Goal: Information Seeking & Learning: Understand process/instructions

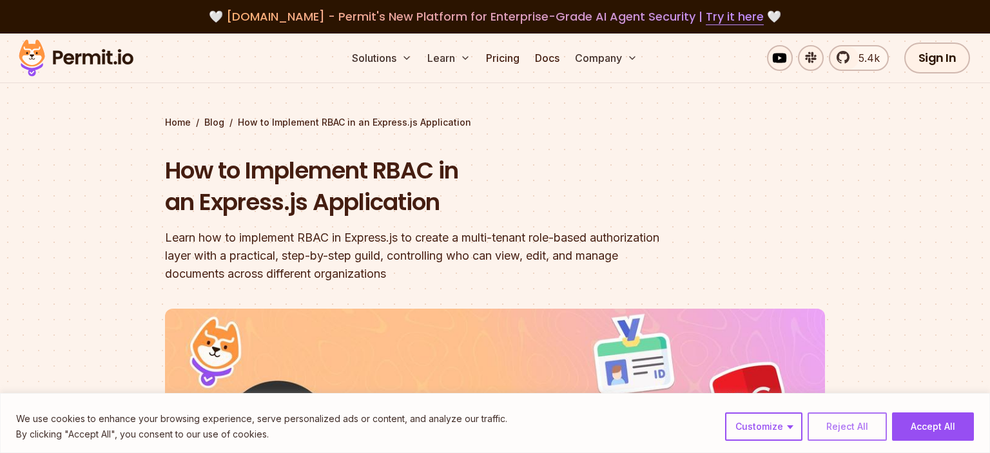
click at [842, 427] on button "Reject All" at bounding box center [847, 427] width 79 height 28
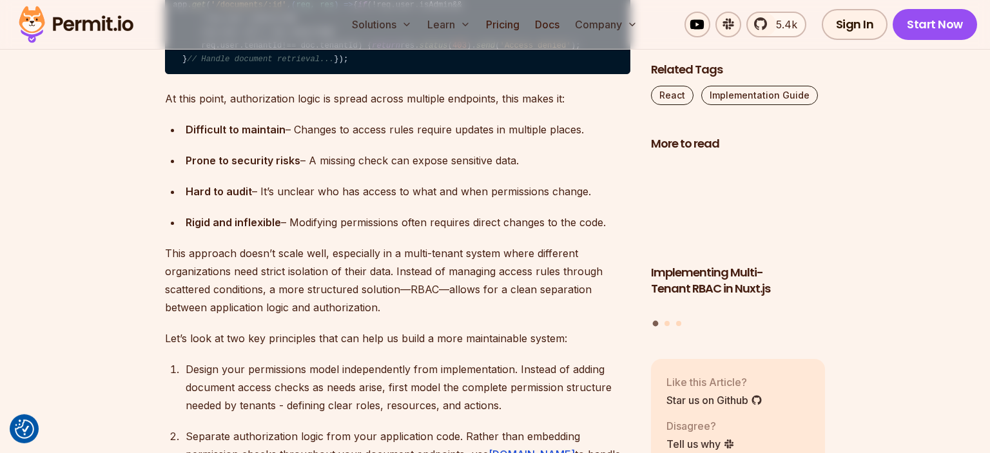
scroll to position [1838, 0]
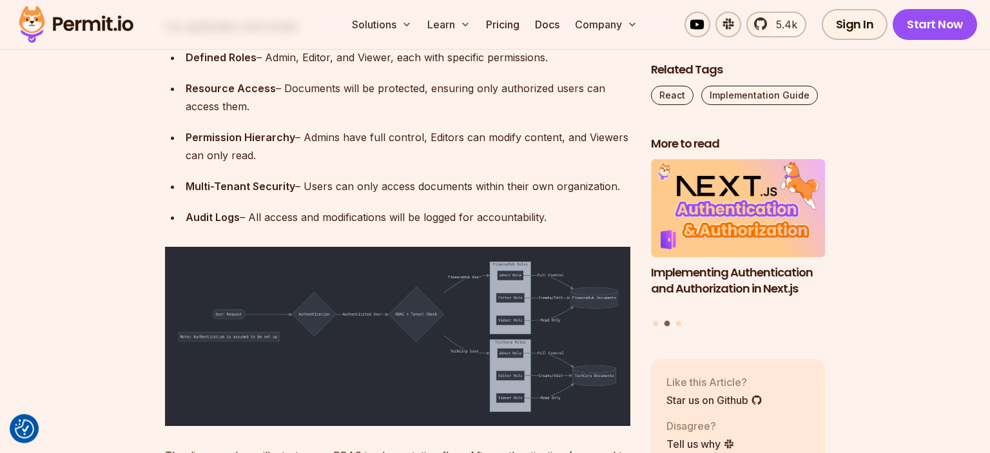
scroll to position [2519, 0]
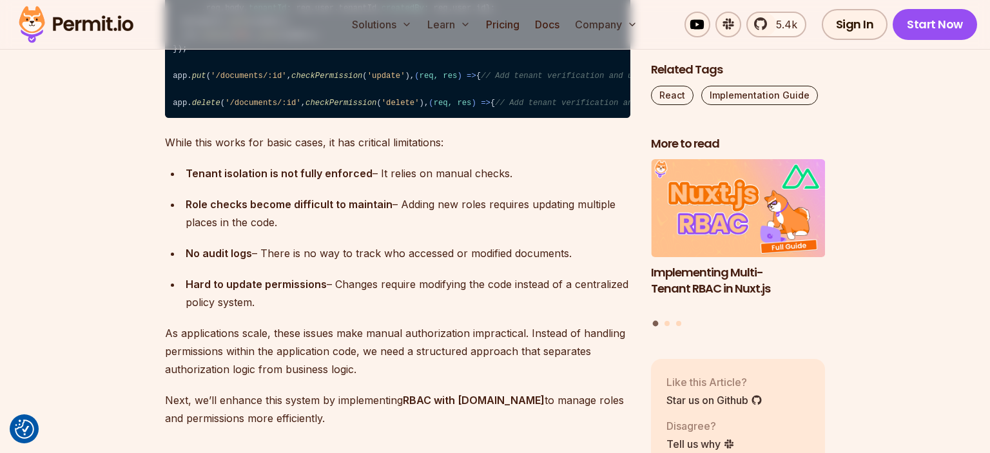
scroll to position [4391, 0]
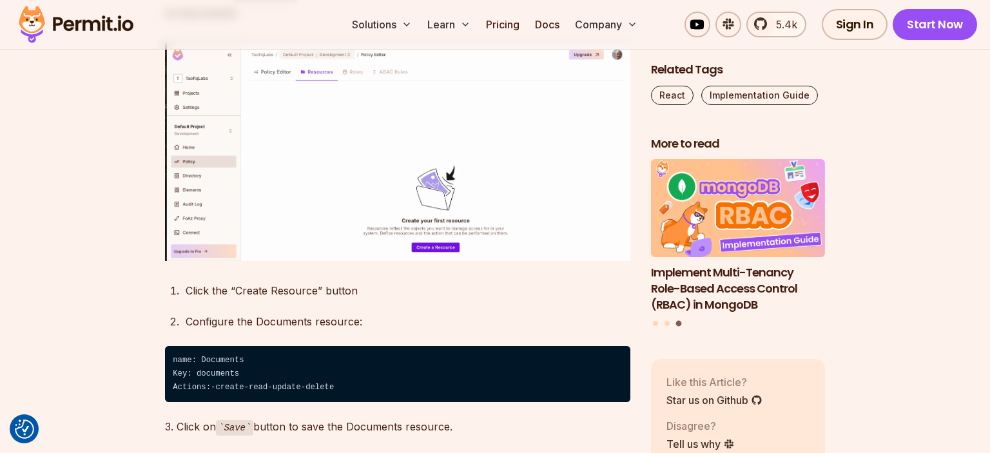
scroll to position [6025, 0]
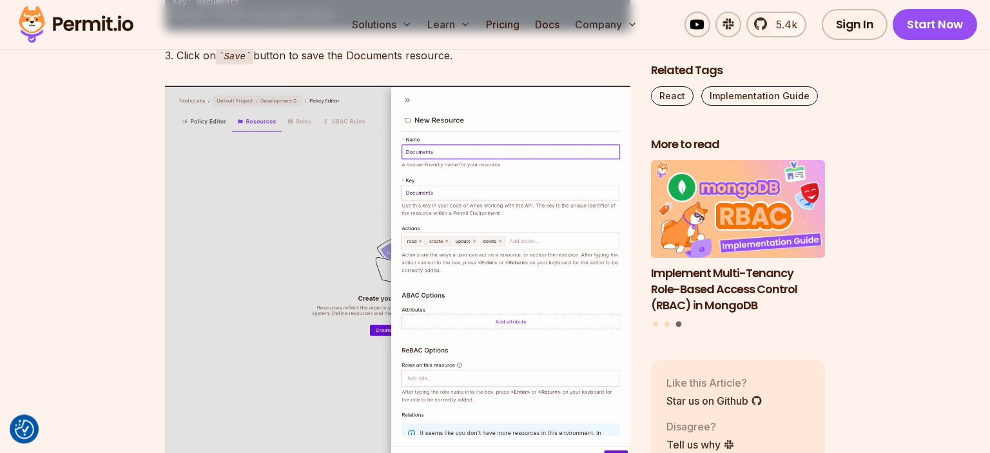
scroll to position [6365, 0]
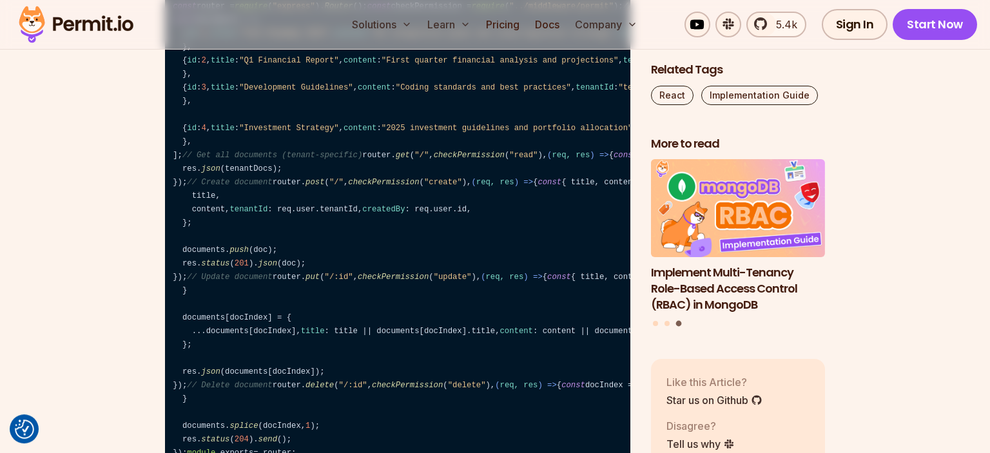
scroll to position [11199, 0]
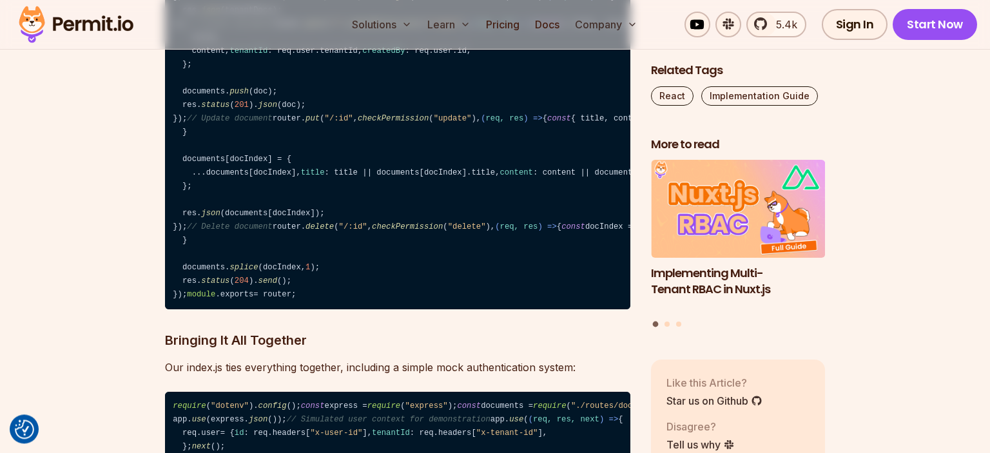
scroll to position [11403, 0]
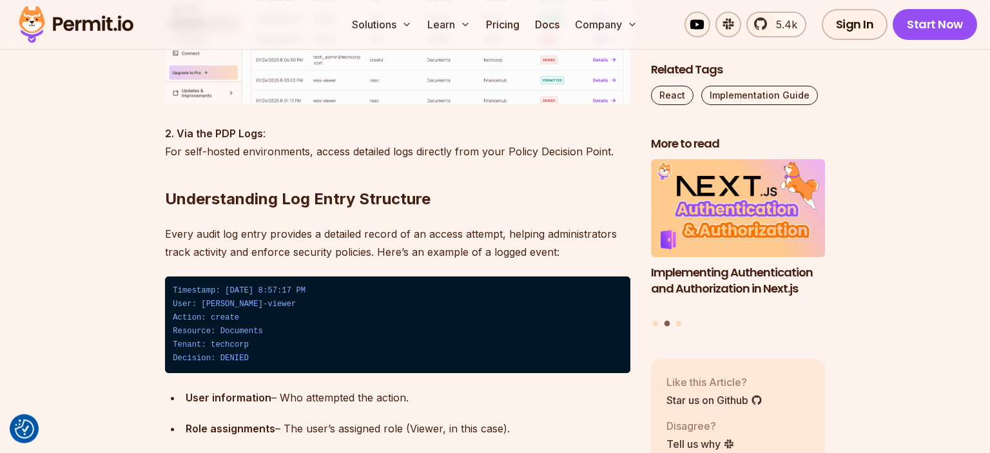
scroll to position [13446, 0]
